Goal: Task Accomplishment & Management: Complete application form

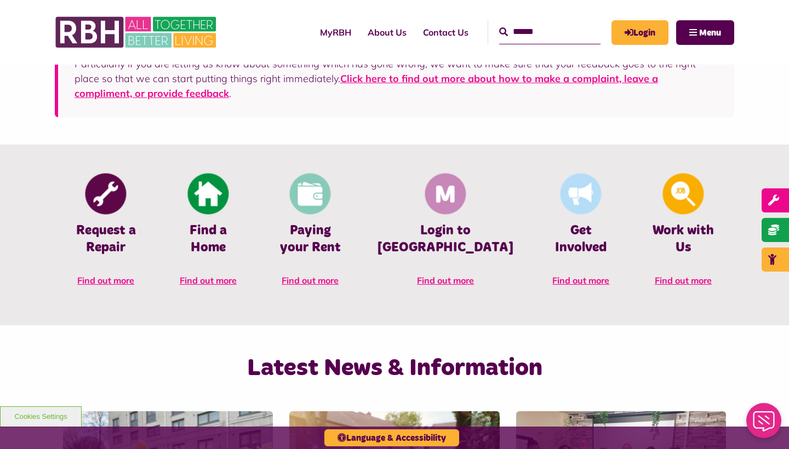
scroll to position [415, 0]
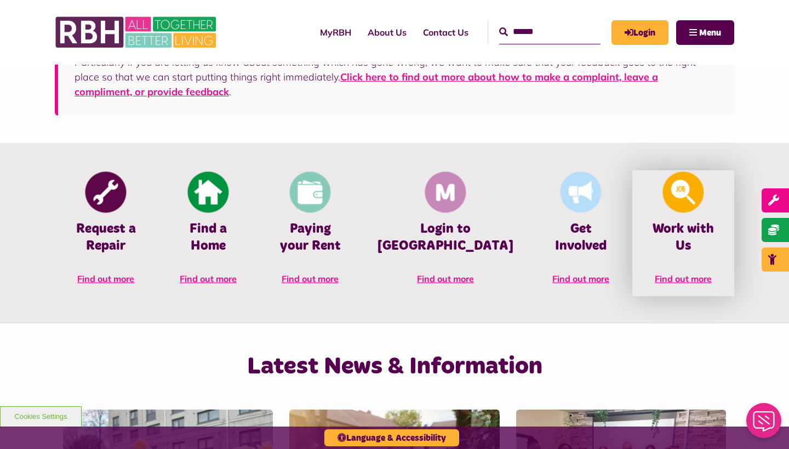
click at [678, 273] on span "Find out more" at bounding box center [683, 278] width 57 height 11
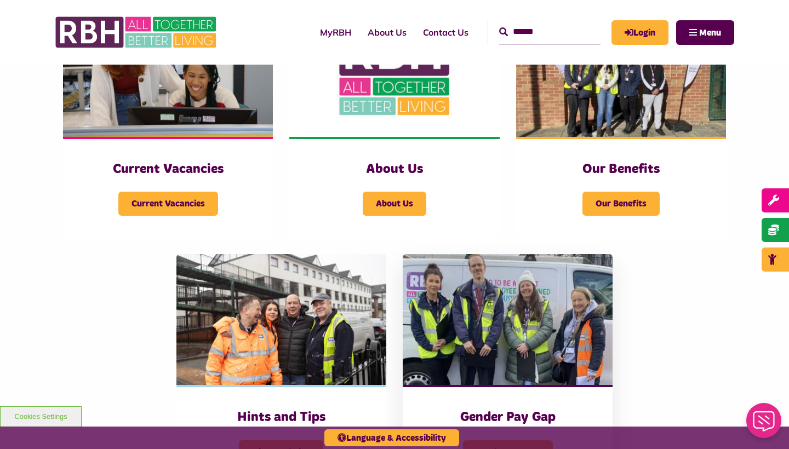
scroll to position [295, 0]
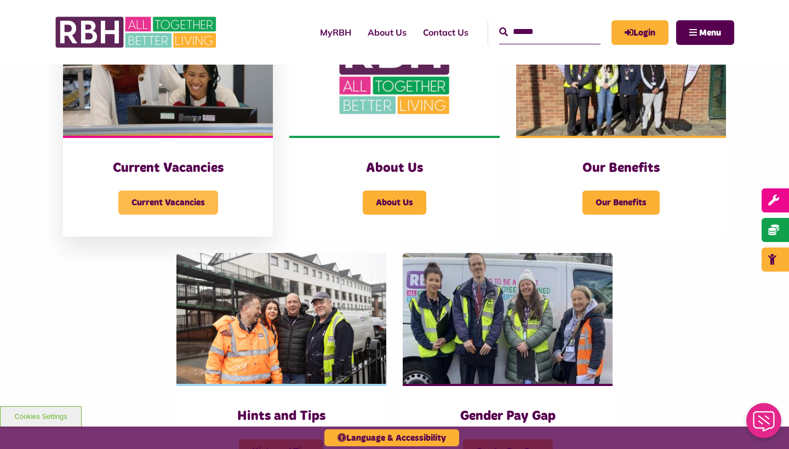
click at [156, 199] on span "Current Vacancies" at bounding box center [168, 203] width 100 height 24
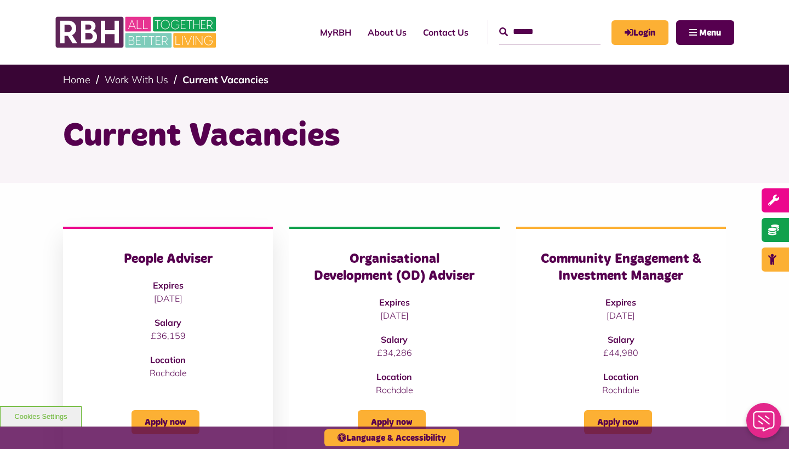
click at [167, 262] on h3 "People Adviser" at bounding box center [168, 259] width 166 height 17
click at [167, 416] on link "Apply now" at bounding box center [166, 422] width 68 height 24
click at [633, 334] on strong "Salary" at bounding box center [621, 339] width 27 height 11
click at [627, 421] on link "Apply now" at bounding box center [618, 422] width 68 height 24
